Goal: Task Accomplishment & Management: Complete application form

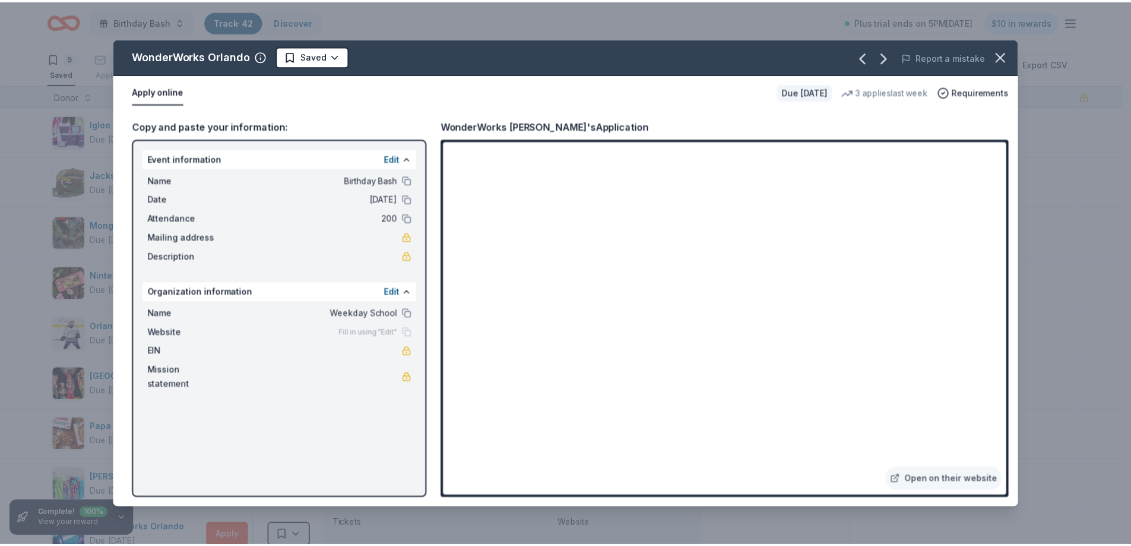
scroll to position [237, 0]
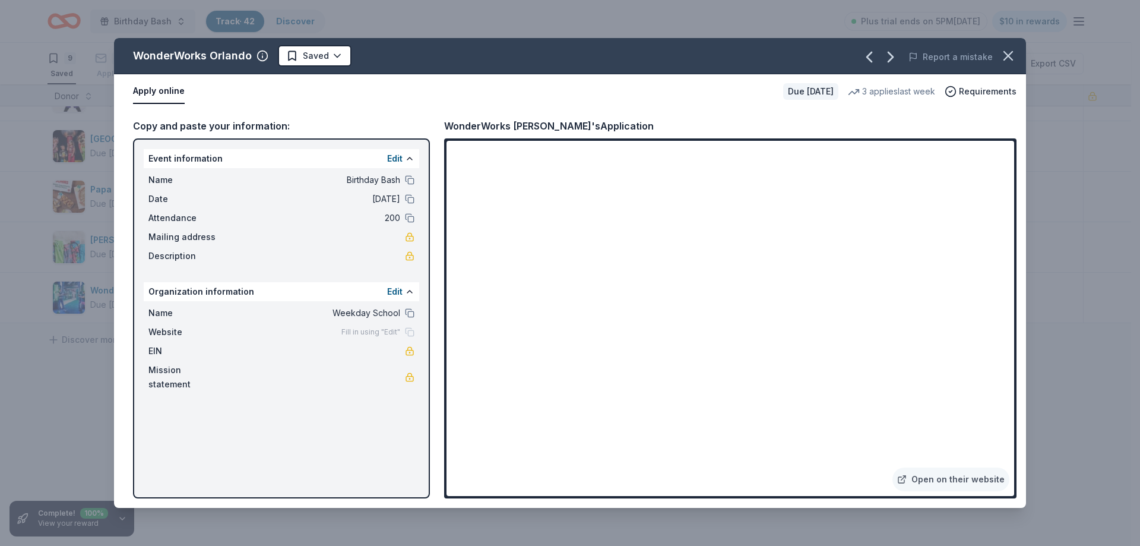
click at [466, 24] on div "WonderWorks Orlando Saved Report a mistake Apply online Due [DATE] 3 applies la…" at bounding box center [570, 273] width 1140 height 546
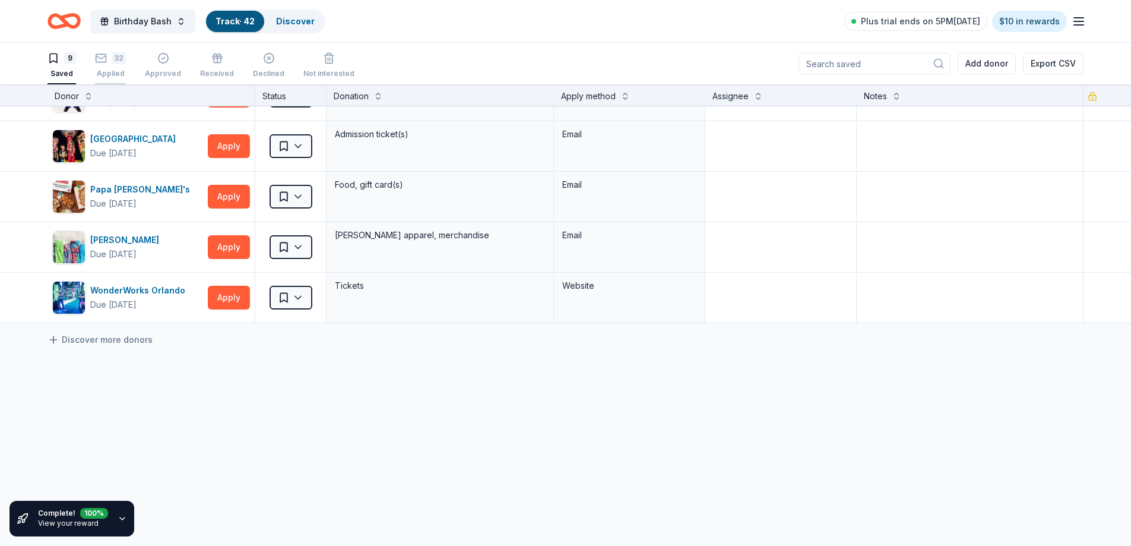
click at [112, 68] on div "32 Applied" at bounding box center [110, 65] width 31 height 26
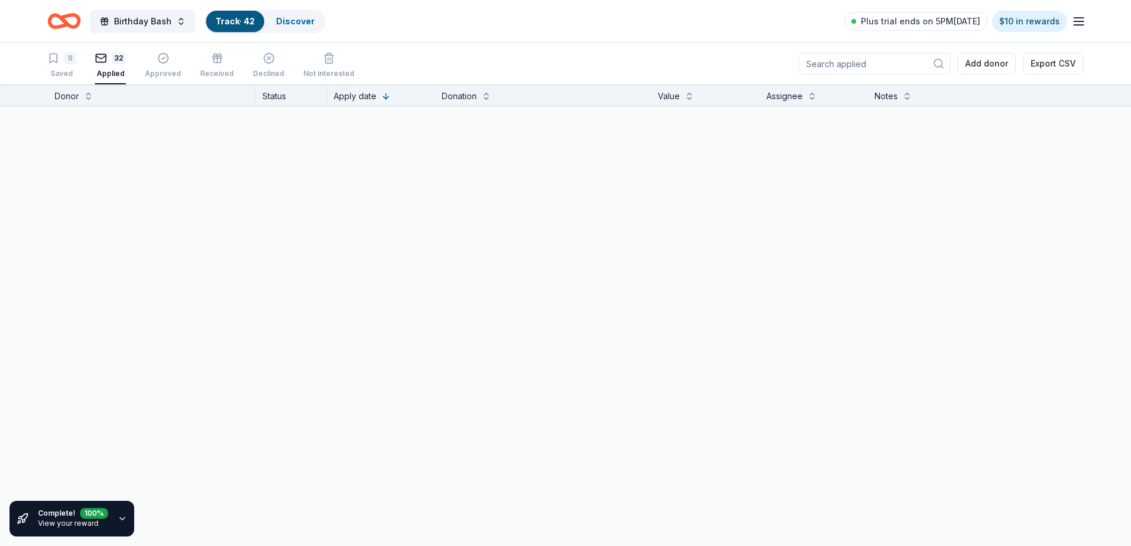
scroll to position [1398, 0]
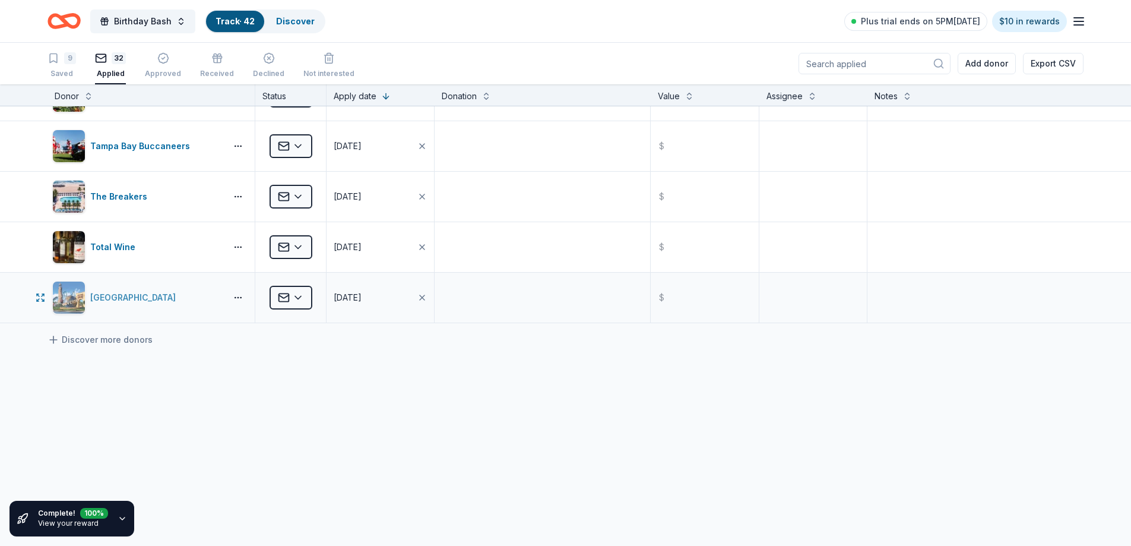
click at [138, 300] on div "[GEOGRAPHIC_DATA]" at bounding box center [135, 297] width 90 height 14
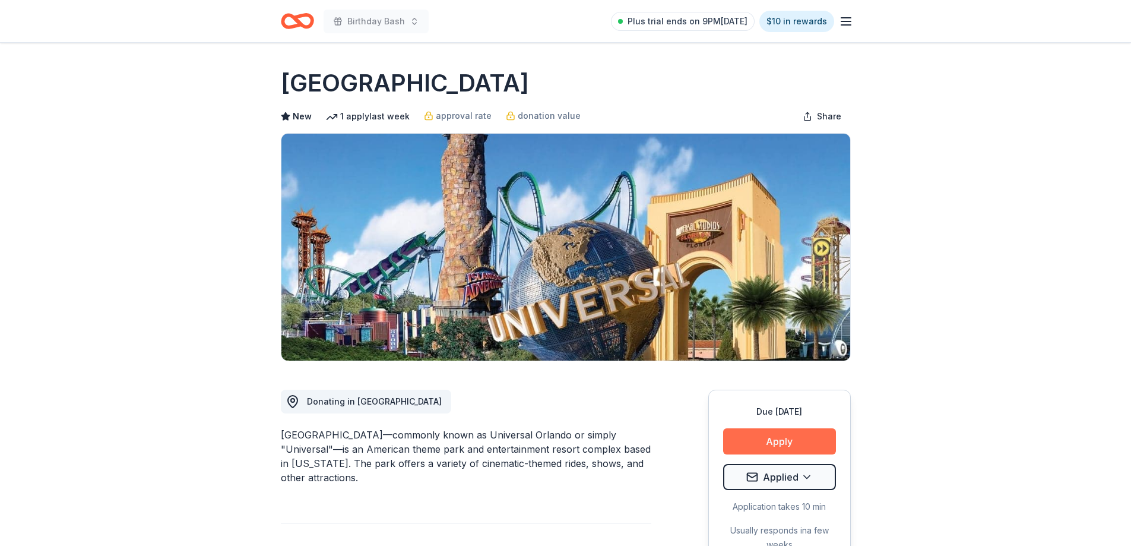
click at [770, 439] on button "Apply" at bounding box center [779, 441] width 113 height 26
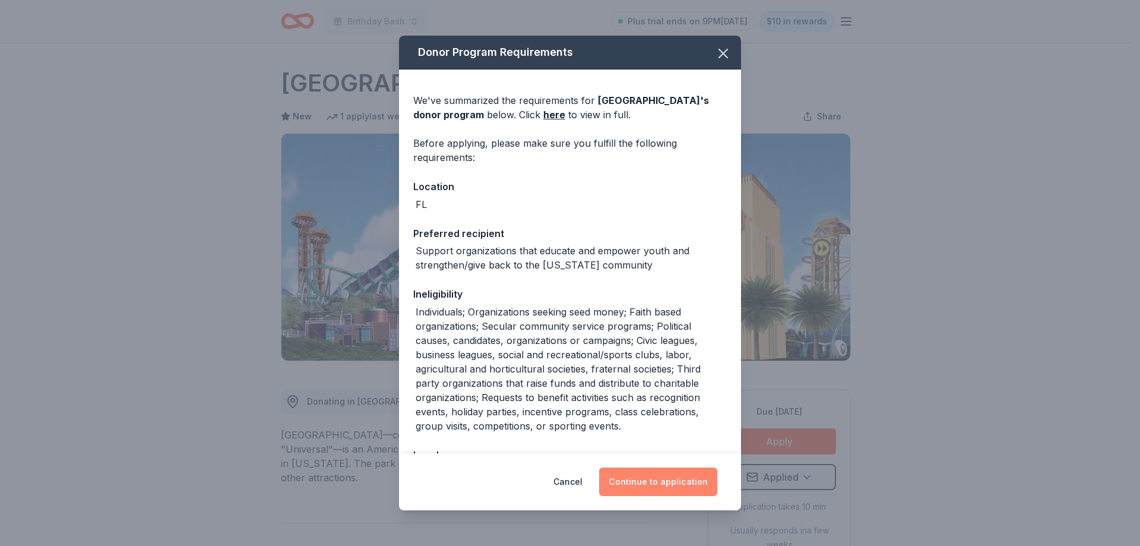
click at [645, 481] on button "Continue to application" at bounding box center [658, 481] width 118 height 28
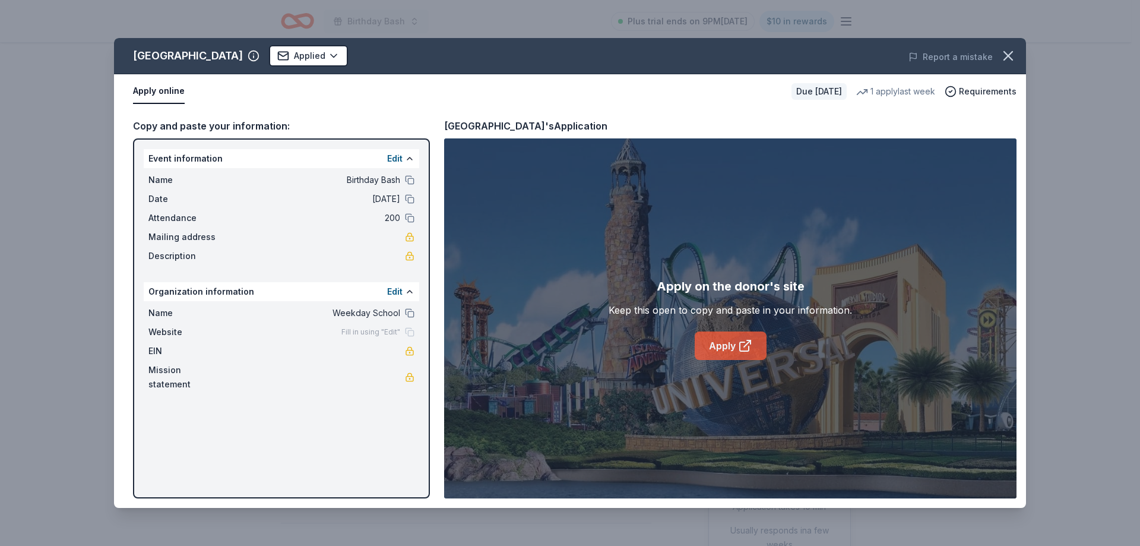
click at [730, 344] on link "Apply" at bounding box center [731, 345] width 72 height 28
